Goal: Find specific page/section: Find specific page/section

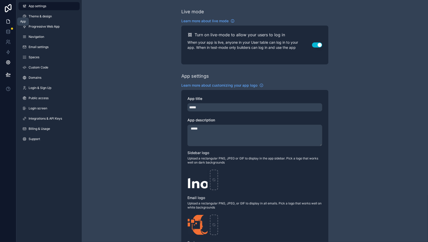
click at [7, 21] on icon at bounding box center [8, 21] width 5 height 5
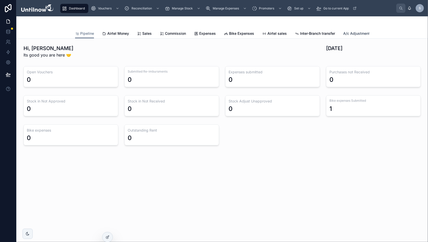
click at [354, 34] on span "A/c Adjustments" at bounding box center [358, 33] width 29 height 5
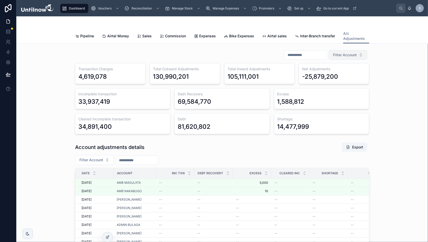
click at [343, 57] on span "Filter Account" at bounding box center [345, 54] width 24 height 5
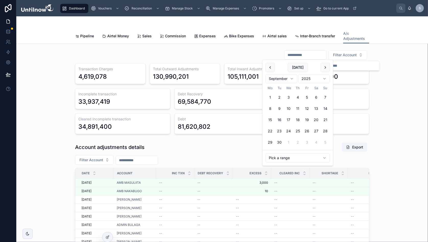
click at [300, 55] on input "text" at bounding box center [306, 54] width 42 height 7
click at [284, 157] on html "Dashboard Vouchers Reconciliation Manage Stock Manage Expenses Promoters Set up…" at bounding box center [214, 124] width 428 height 248
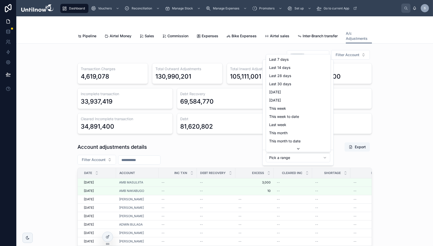
click at [284, 157] on html "Dashboard Vouchers Reconciliation Manage Stock Manage Expenses Promoters Set up…" at bounding box center [216, 126] width 433 height 253
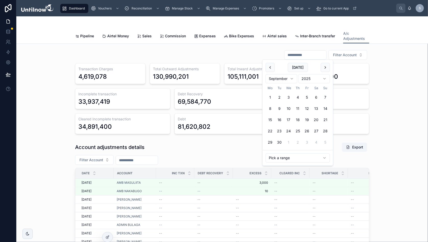
click at [294, 53] on input "text" at bounding box center [306, 54] width 42 height 7
click at [287, 158] on html "Dashboard Vouchers Reconciliation Manage Stock Manage Expenses Promoters Set up…" at bounding box center [214, 124] width 428 height 248
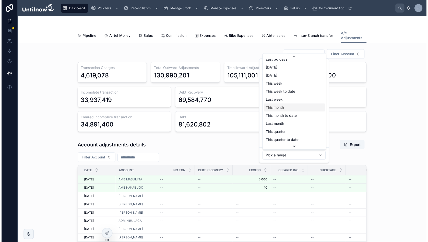
scroll to position [37, 0]
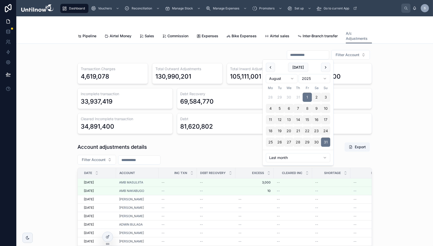
type input "**********"
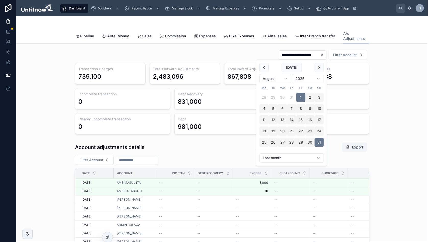
click at [403, 69] on div "**********" at bounding box center [222, 92] width 404 height 88
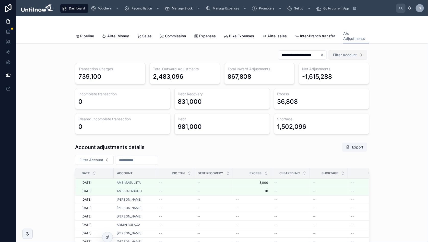
click at [349, 53] on span "Filter Account" at bounding box center [345, 54] width 24 height 5
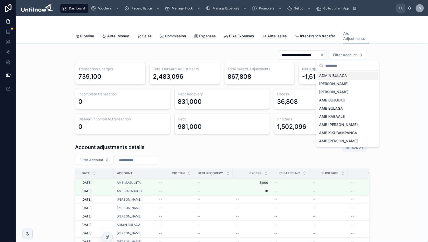
click at [336, 76] on span "ADMIN BULAGA" at bounding box center [334, 75] width 28 height 5
